Goal: Task Accomplishment & Management: Manage account settings

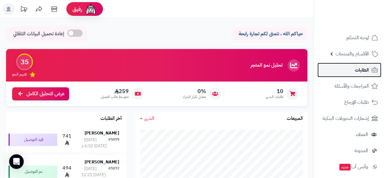
click at [368, 71] on span "الطلبات" at bounding box center [362, 70] width 14 height 9
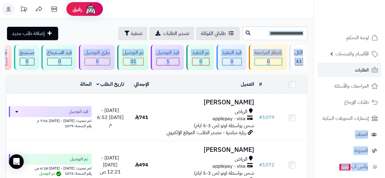
drag, startPoint x: 315, startPoint y: 113, endPoint x: 311, endPoint y: 126, distance: 14.0
click at [302, 83] on td at bounding box center [292, 84] width 30 height 19
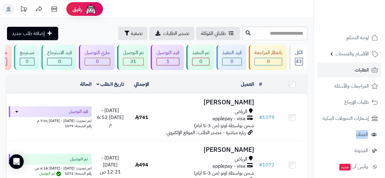
drag, startPoint x: 315, startPoint y: 112, endPoint x: 314, endPoint y: 126, distance: 13.8
click at [314, 126] on nav "لوحة التحكم الأقسام والمنتجات المنتجات مخزون الخيارات الأقسام الماركات مواصفات …" at bounding box center [349, 97] width 72 height 178
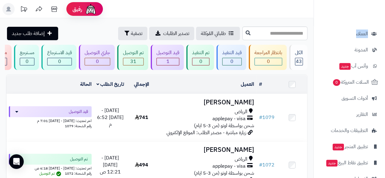
scroll to position [116, 0]
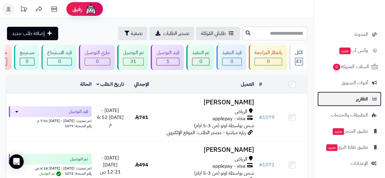
click at [341, 95] on link "التقارير" at bounding box center [349, 99] width 64 height 15
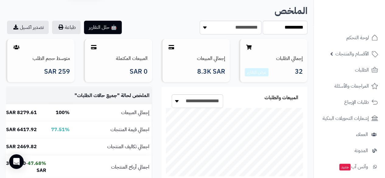
scroll to position [24, 0]
